Goal: Task Accomplishment & Management: Manage account settings

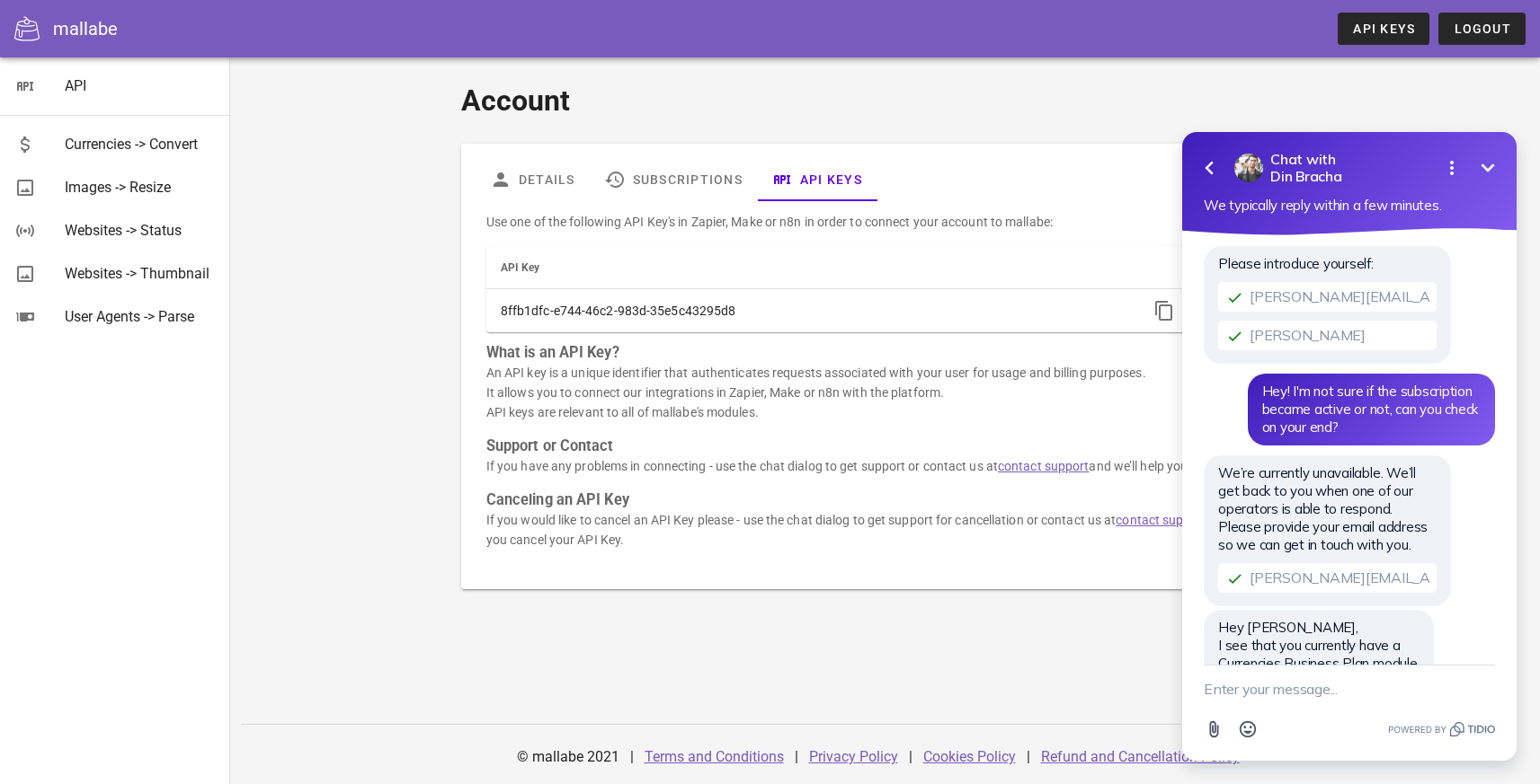
scroll to position [76, 0]
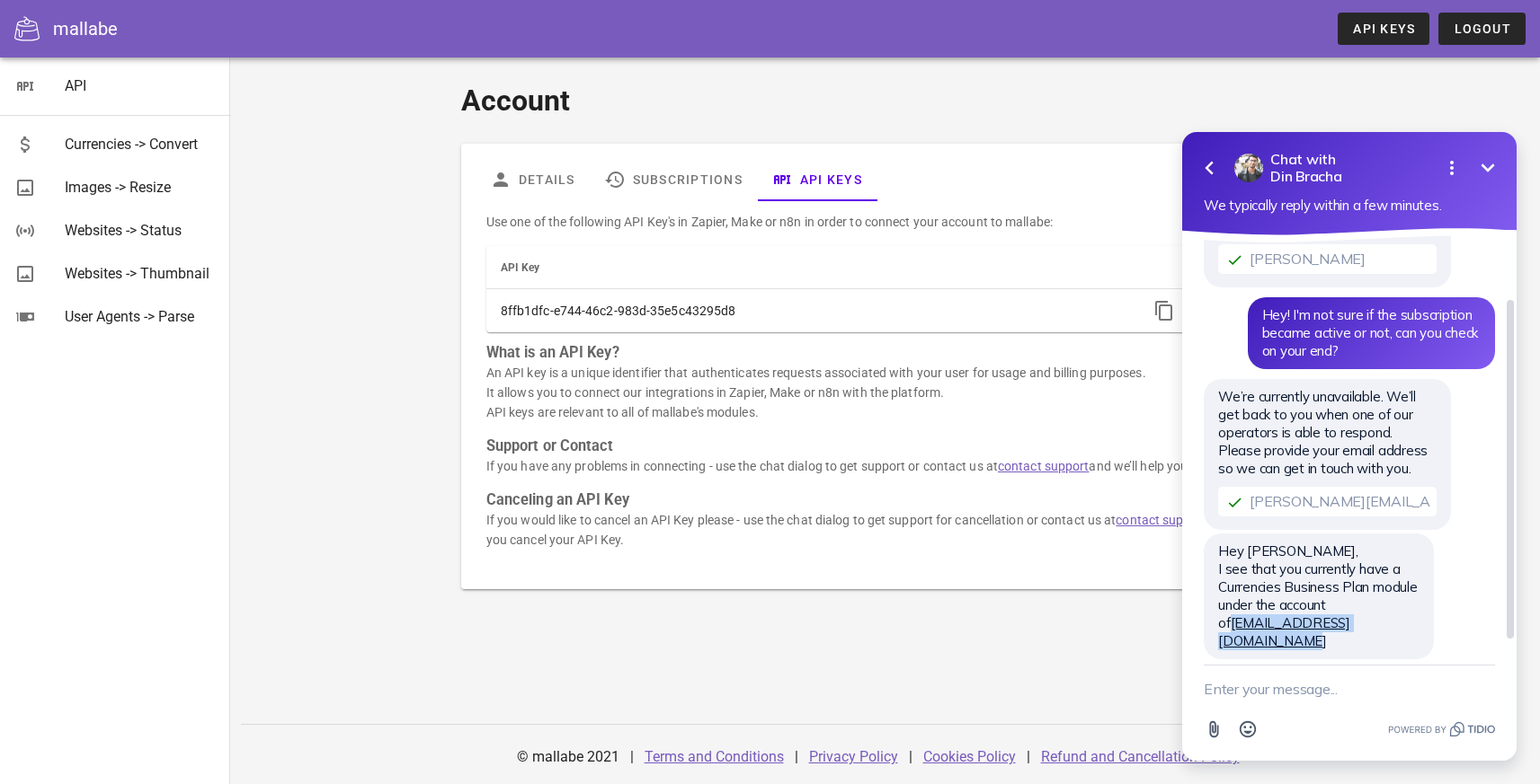
drag, startPoint x: 1408, startPoint y: 623, endPoint x: 1206, endPoint y: 630, distance: 202.1
click at [1206, 630] on div "Hey [PERSON_NAME], I see that you currently have a Currencies Business Plan mod…" at bounding box center [1318, 596] width 230 height 125
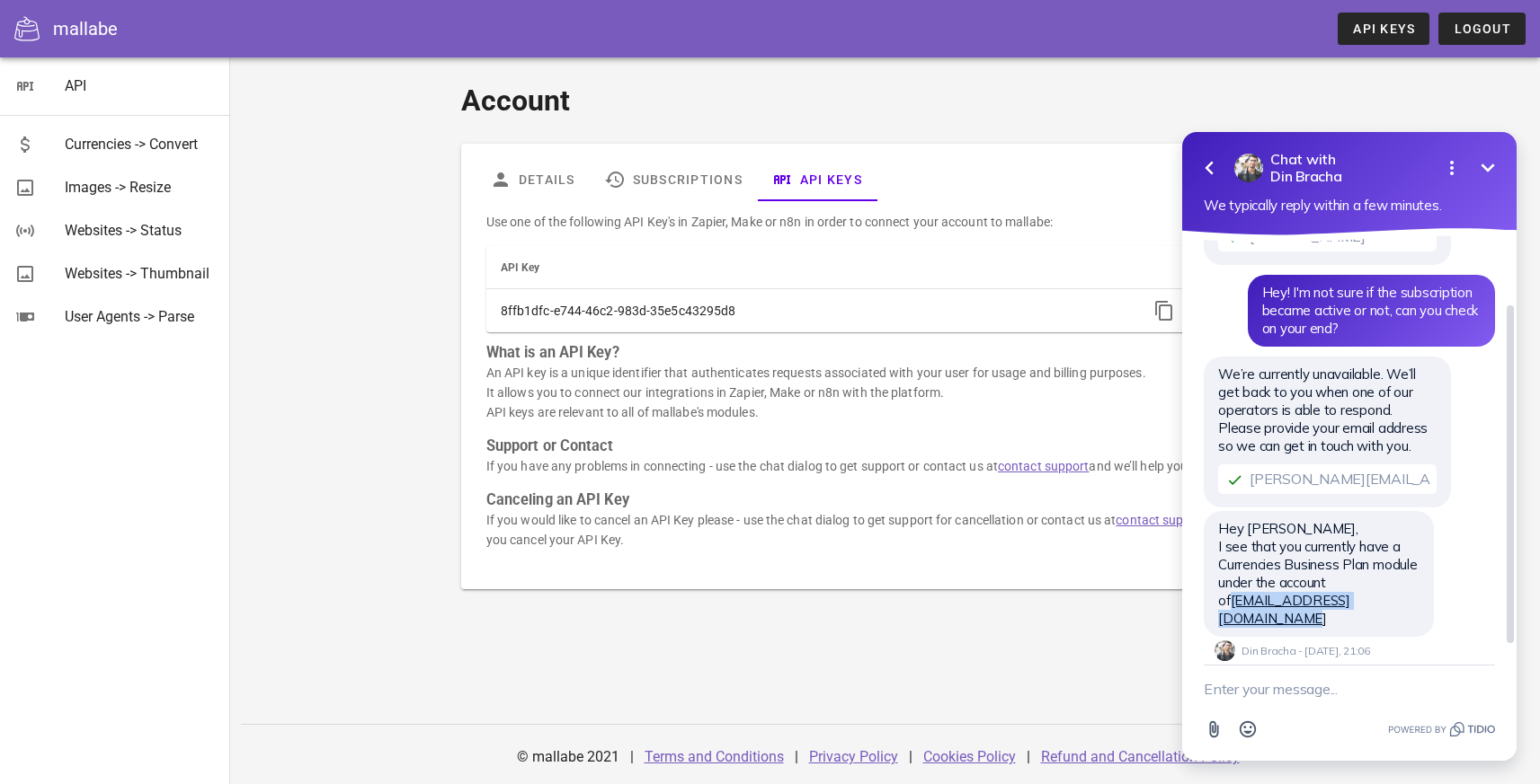
copy link "[EMAIL_ADDRESS][DOMAIN_NAME]"
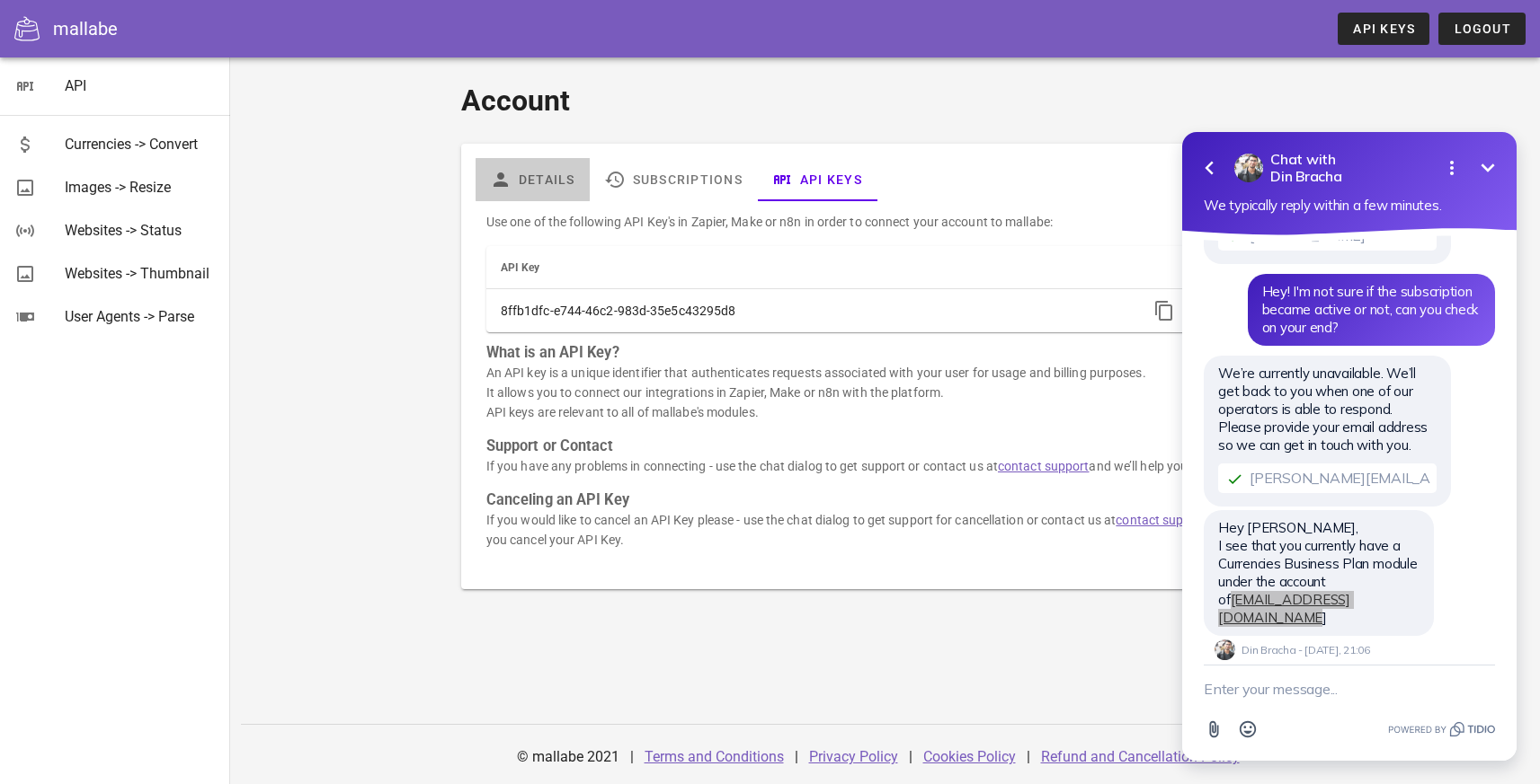
click at [541, 171] on link "Details" at bounding box center [532, 180] width 115 height 43
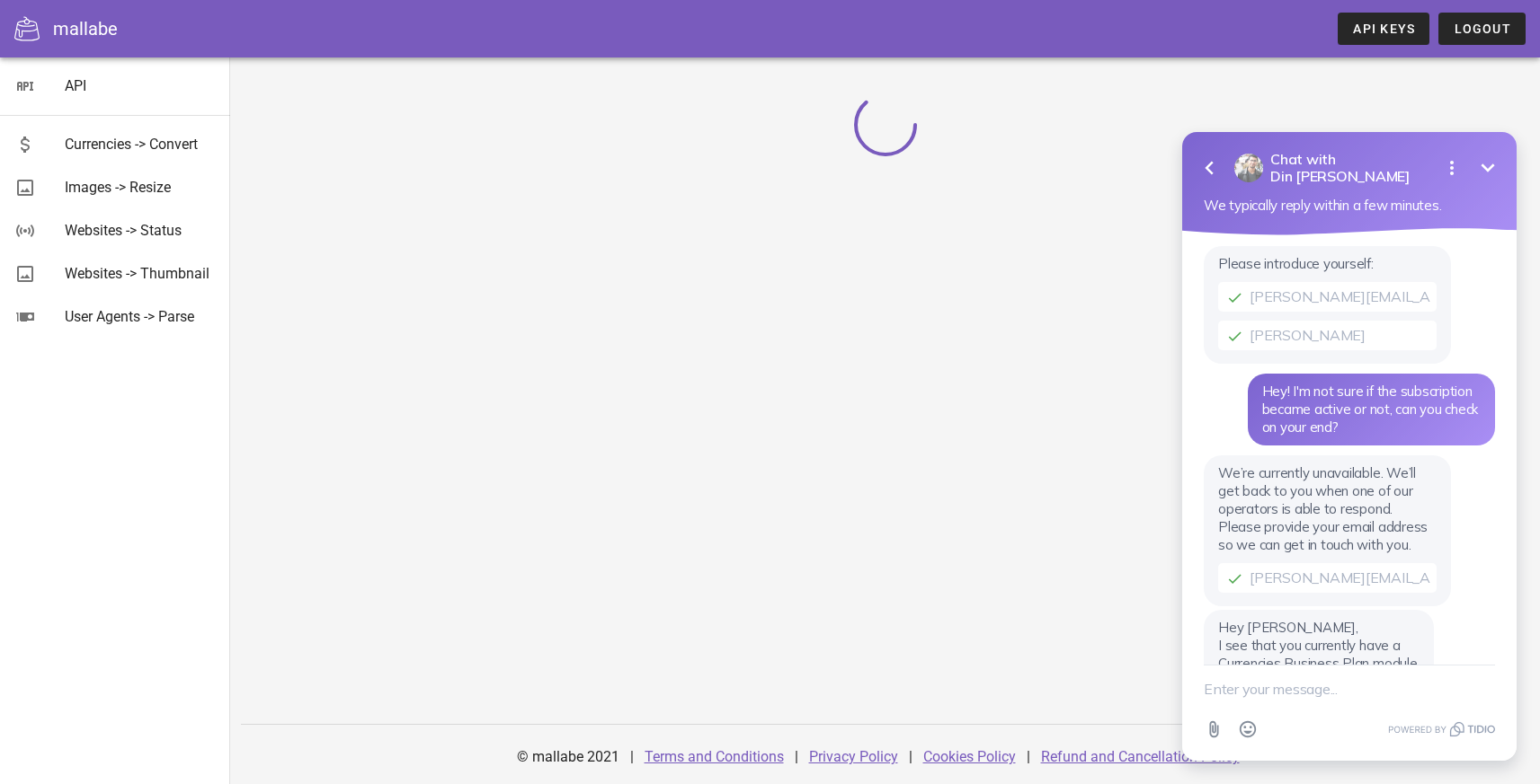
scroll to position [76, 0]
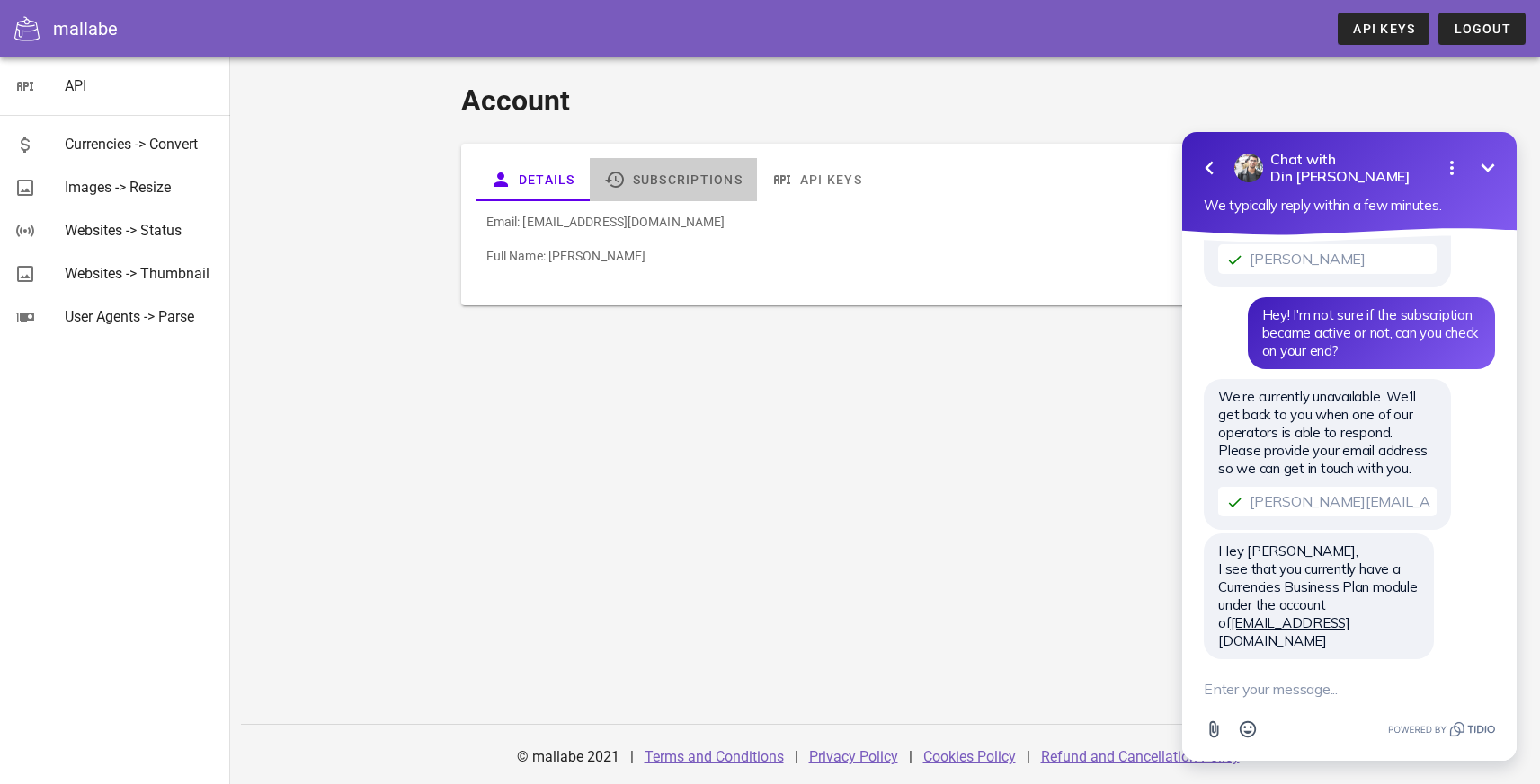
click at [677, 178] on link "Subscriptions" at bounding box center [673, 180] width 167 height 43
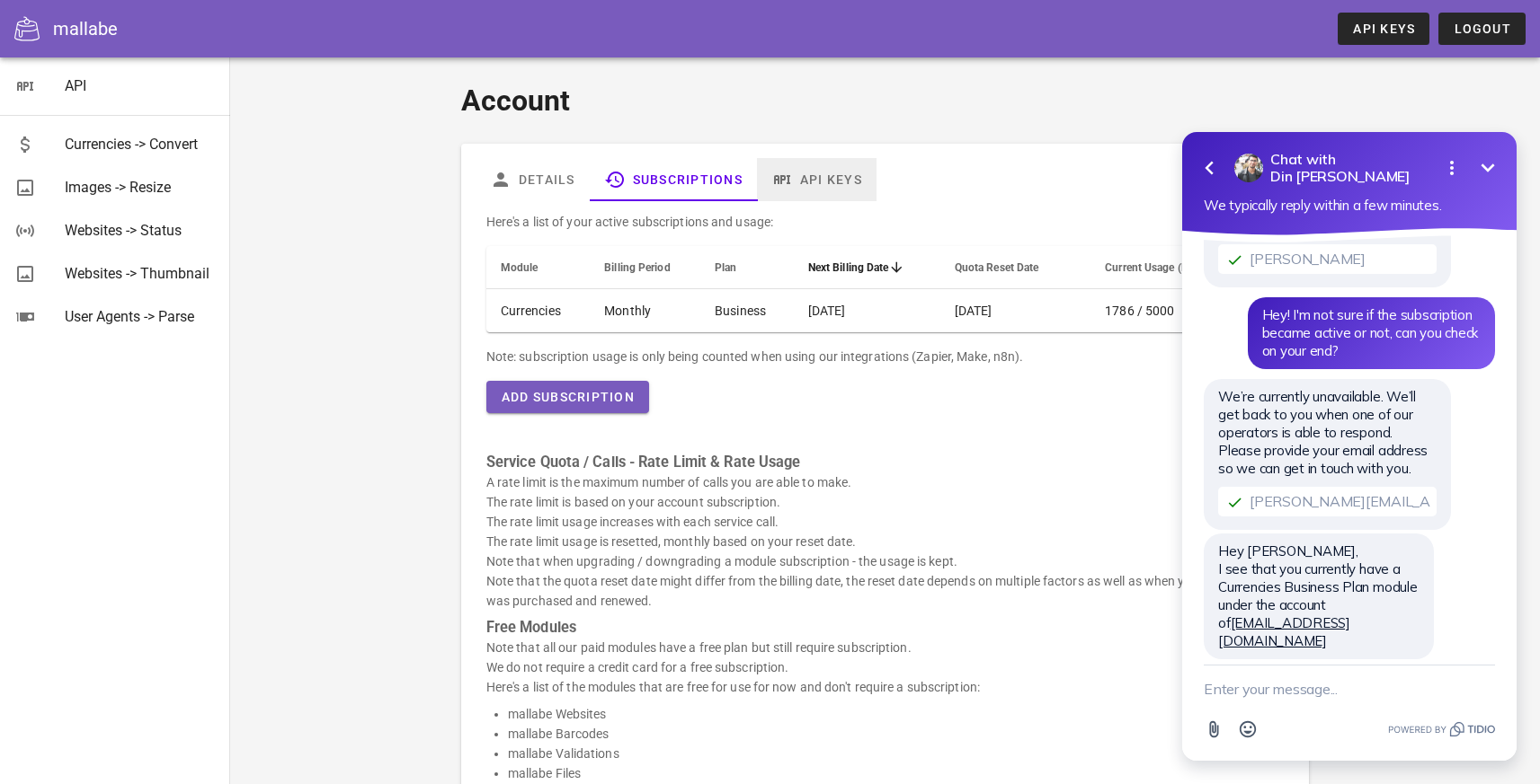
click at [820, 180] on link "API Keys" at bounding box center [816, 180] width 119 height 43
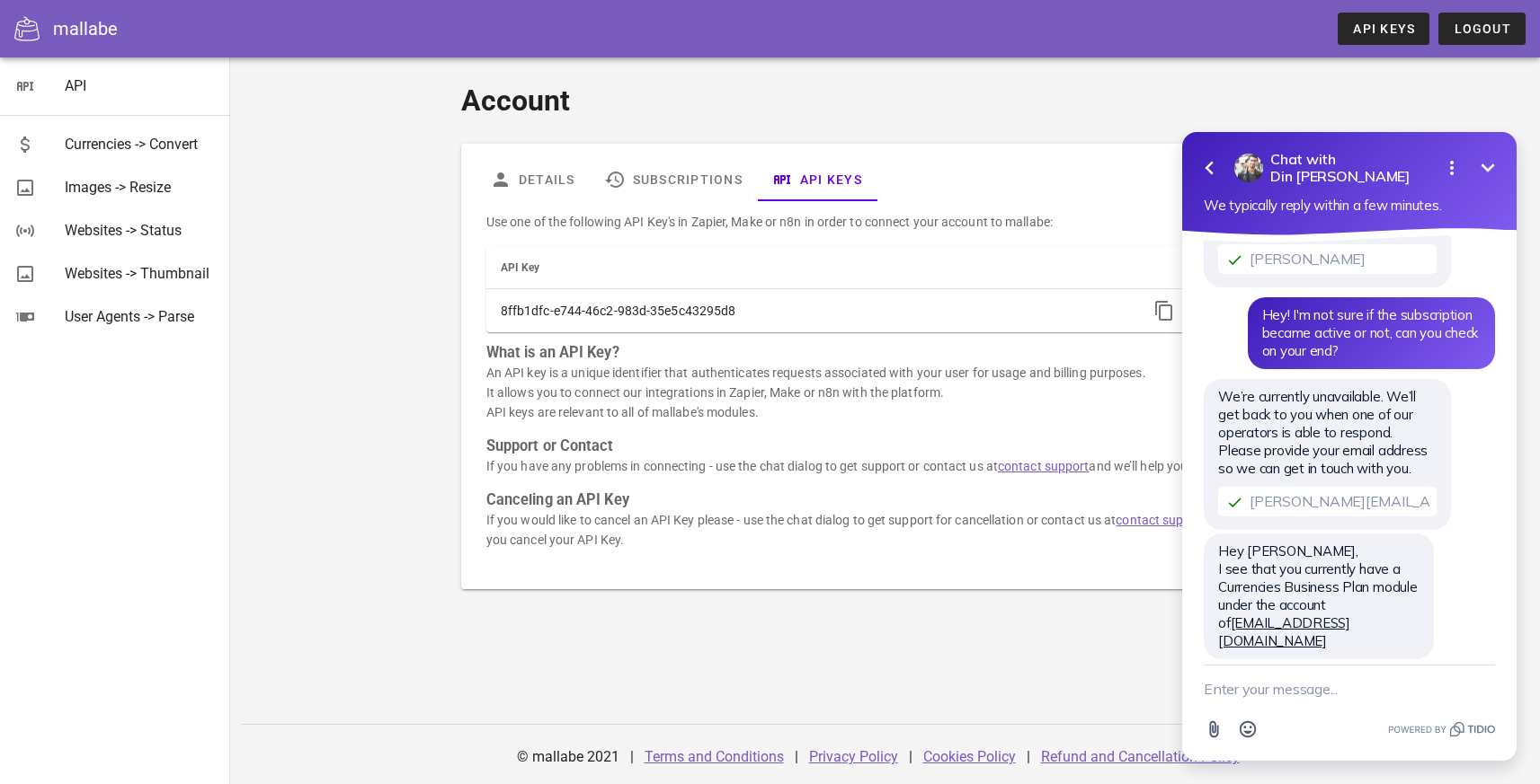
click html "Go back Chat with Din Bracha Minimize Open options We typically reply within a …"
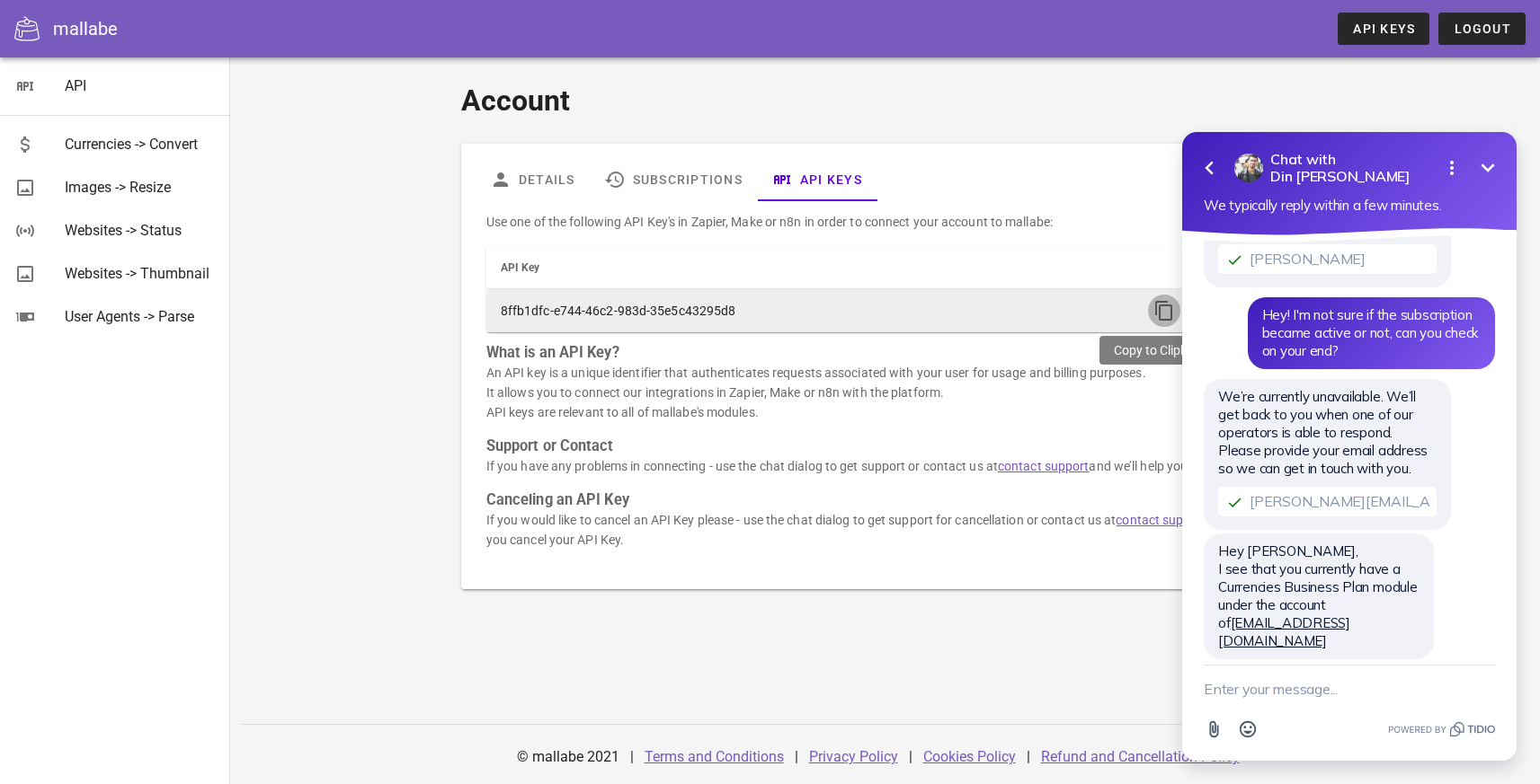
click at [1157, 321] on icon "button" at bounding box center [1164, 311] width 22 height 22
